Goal: Use online tool/utility: Utilize a website feature to perform a specific function

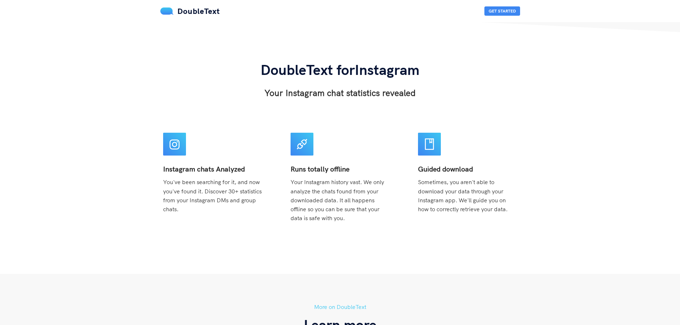
scroll to position [36, 0]
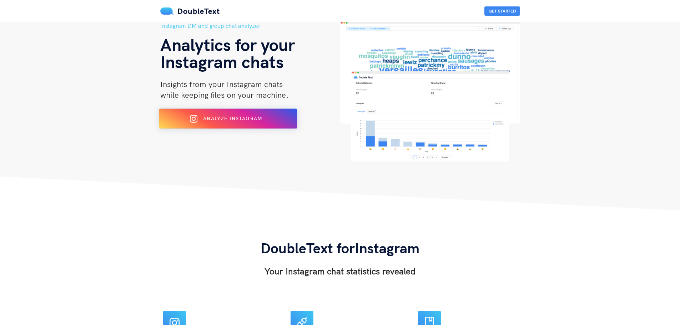
click at [220, 122] on div "Analyze Instagram" at bounding box center [227, 118] width 113 height 11
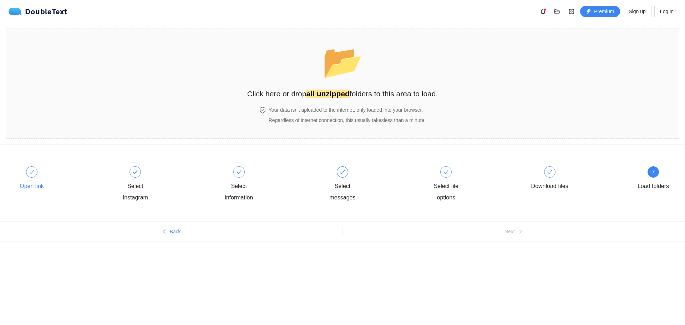
click at [26, 177] on div "Open link" at bounding box center [63, 179] width 104 height 26
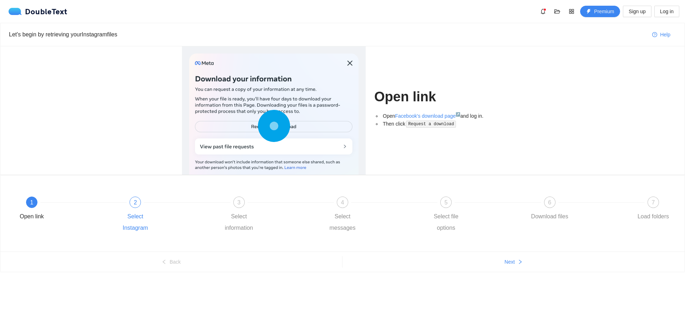
click at [125, 203] on div "2 Select Instagram" at bounding box center [167, 215] width 104 height 37
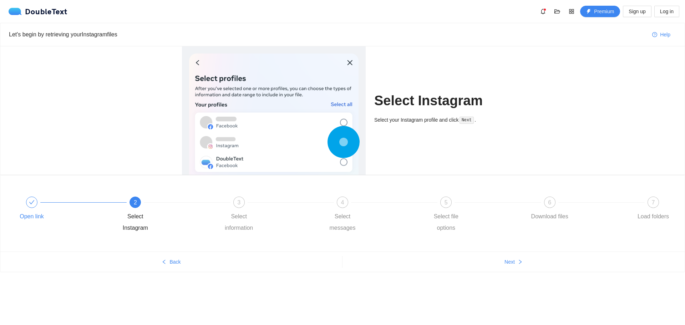
click at [50, 201] on div "Open link" at bounding box center [63, 210] width 104 height 26
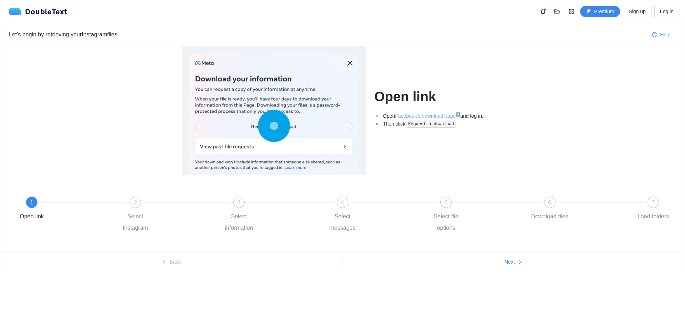
click at [419, 117] on link "Facebook's download page ↗" at bounding box center [427, 116] width 65 height 6
click at [147, 199] on div "2 Select Instagram" at bounding box center [167, 215] width 104 height 37
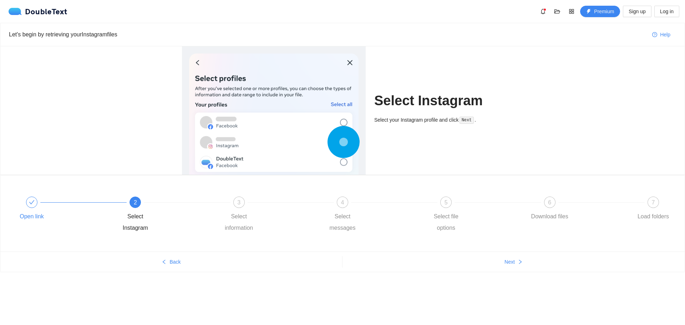
click at [73, 204] on div at bounding box center [84, 202] width 104 height 3
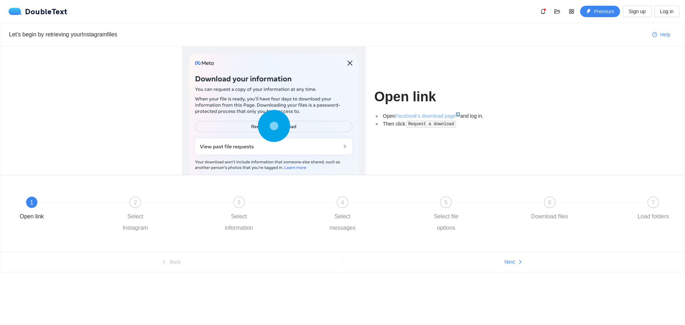
click at [403, 116] on link "Facebook's download page ↗" at bounding box center [427, 116] width 65 height 6
click at [155, 216] on div "Select Instagram" at bounding box center [135, 222] width 41 height 23
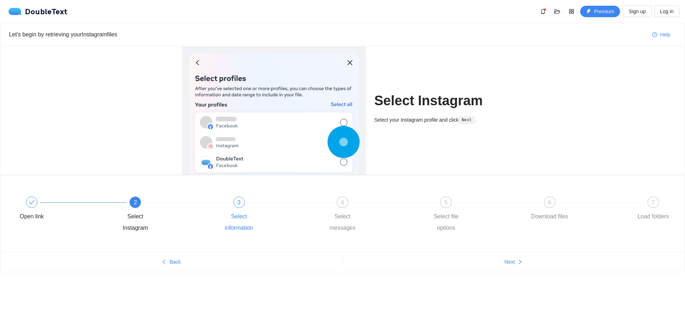
click at [228, 206] on div "3 Select information" at bounding box center [271, 215] width 104 height 37
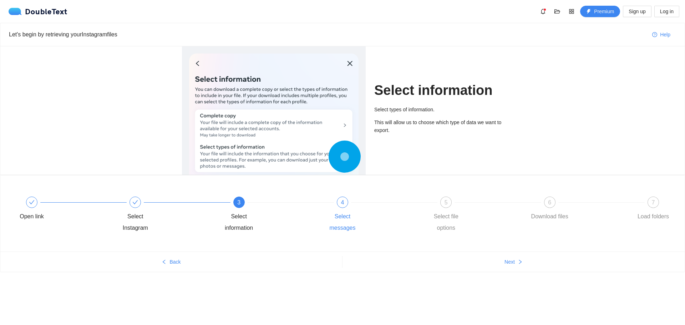
drag, startPoint x: 375, startPoint y: 204, endPoint x: 304, endPoint y: 220, distance: 72.2
click at [371, 204] on div "4 Select messages" at bounding box center [374, 215] width 104 height 37
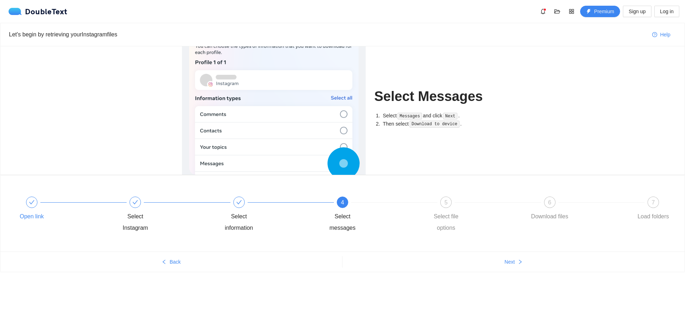
click at [49, 214] on div "Open link" at bounding box center [31, 216] width 41 height 11
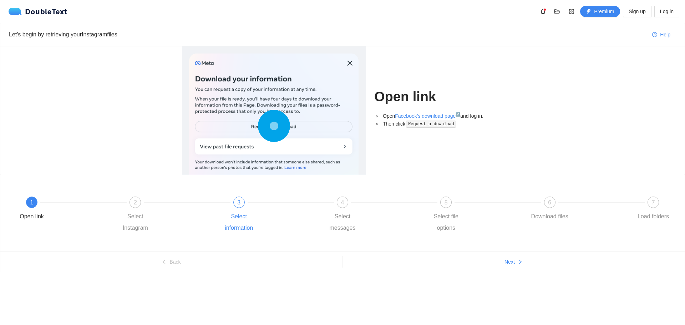
click at [293, 229] on div "3 Select information" at bounding box center [271, 215] width 104 height 37
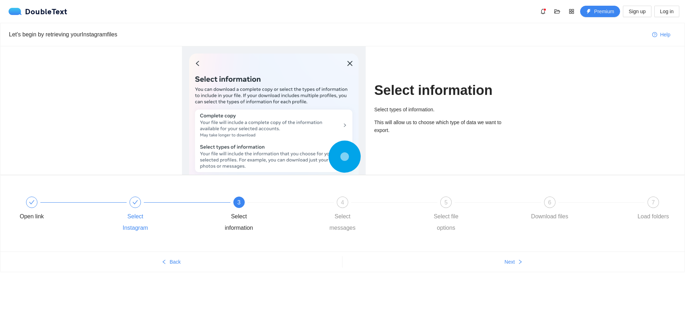
click at [134, 215] on div "Select Instagram" at bounding box center [135, 222] width 41 height 23
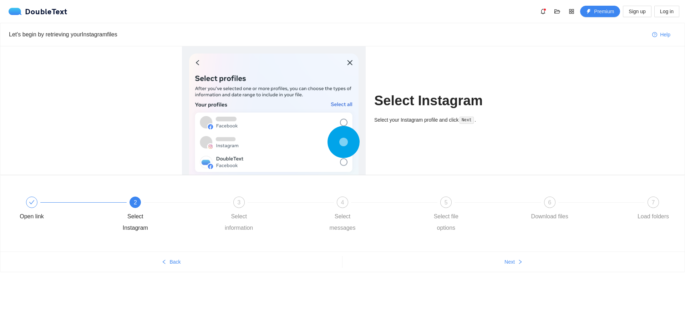
click at [216, 210] on div "2 Select Instagram" at bounding box center [167, 215] width 104 height 37
click at [246, 207] on div "3 Select information" at bounding box center [271, 215] width 104 height 37
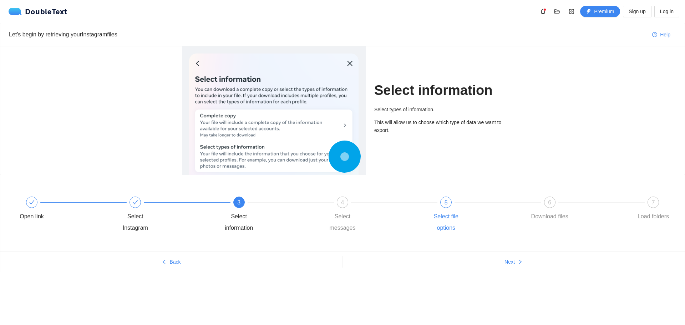
click at [438, 201] on div "5 Select file options" at bounding box center [478, 215] width 104 height 37
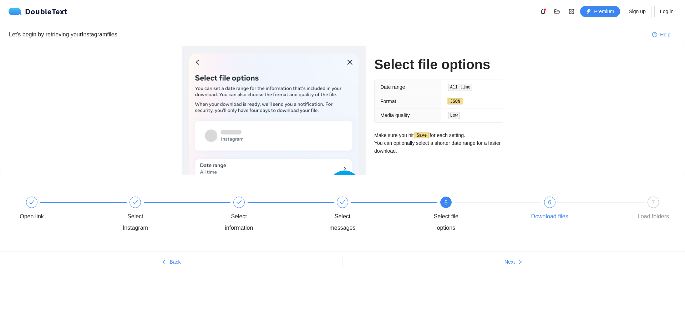
click at [533, 205] on div "6 Download files" at bounding box center [581, 210] width 104 height 26
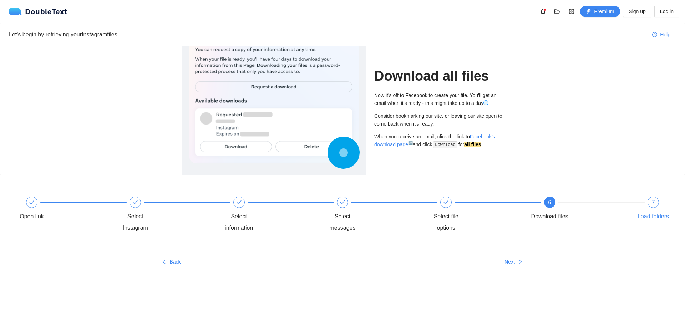
click at [647, 200] on div "7 Load folders" at bounding box center [653, 210] width 41 height 26
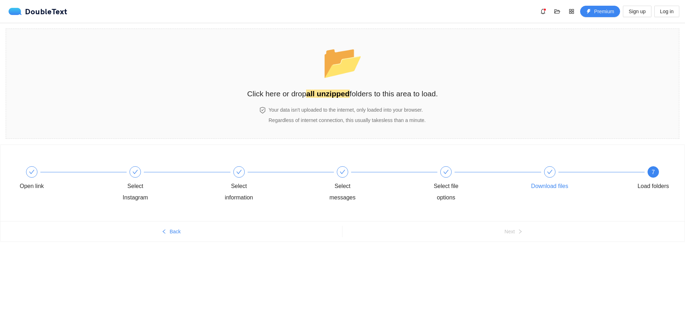
click at [552, 167] on div at bounding box center [549, 171] width 11 height 11
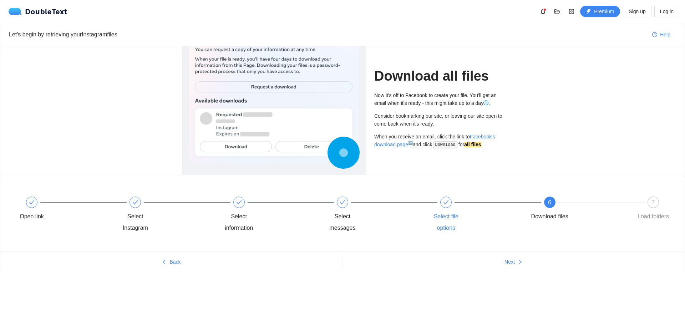
click at [443, 201] on div at bounding box center [446, 202] width 11 height 11
